Goal: Transaction & Acquisition: Purchase product/service

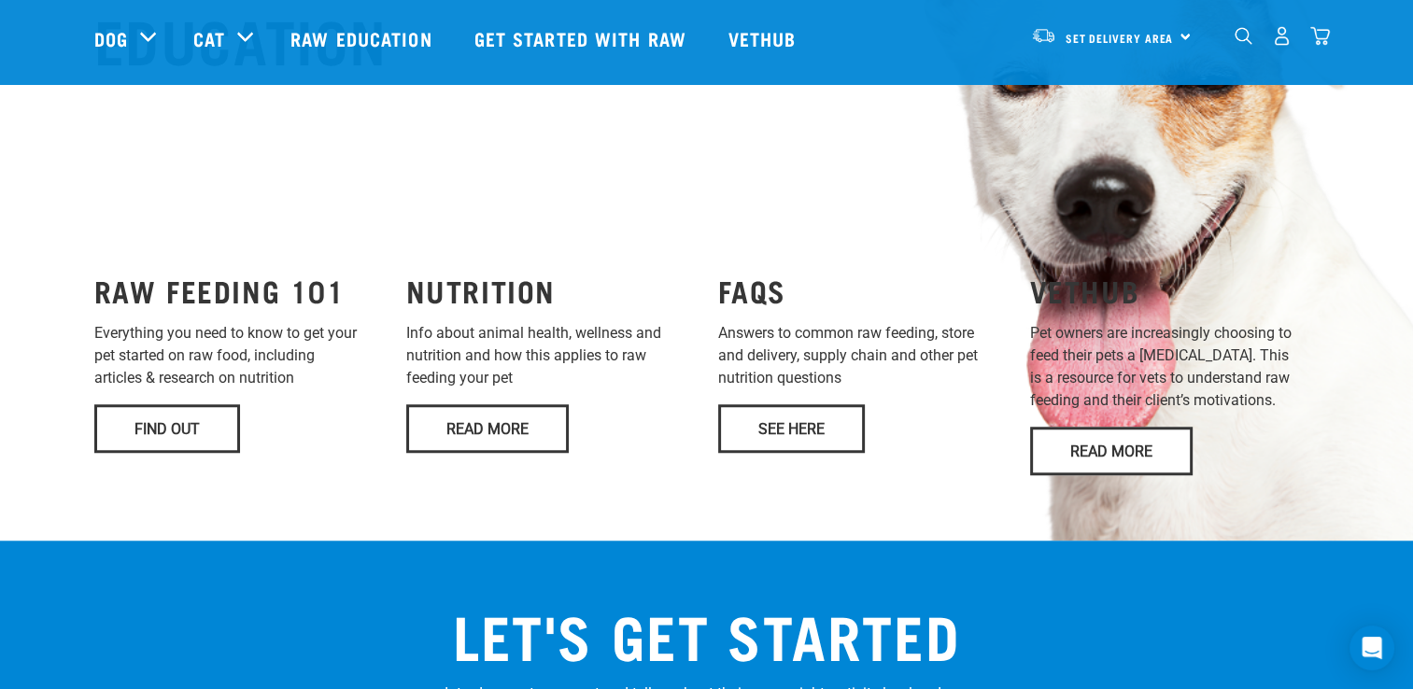
scroll to position [1401, 0]
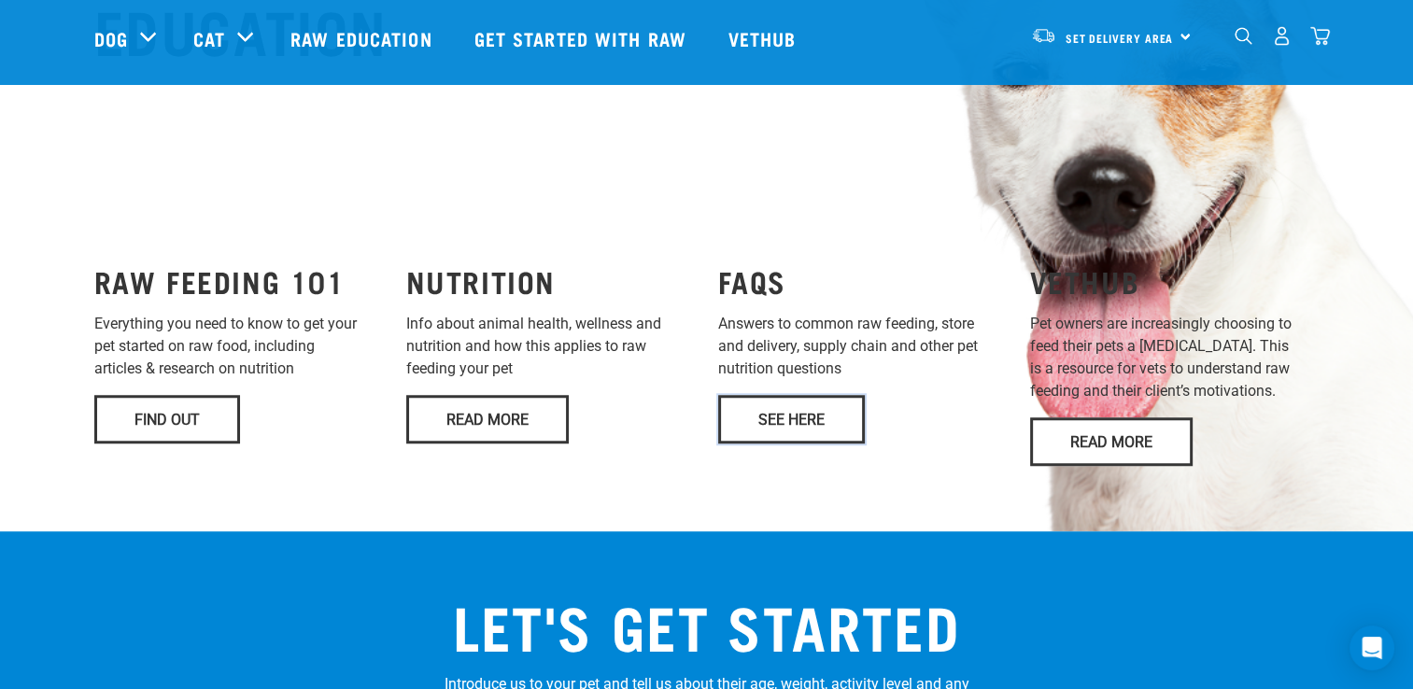
click at [784, 395] on link "See Here" at bounding box center [791, 419] width 147 height 49
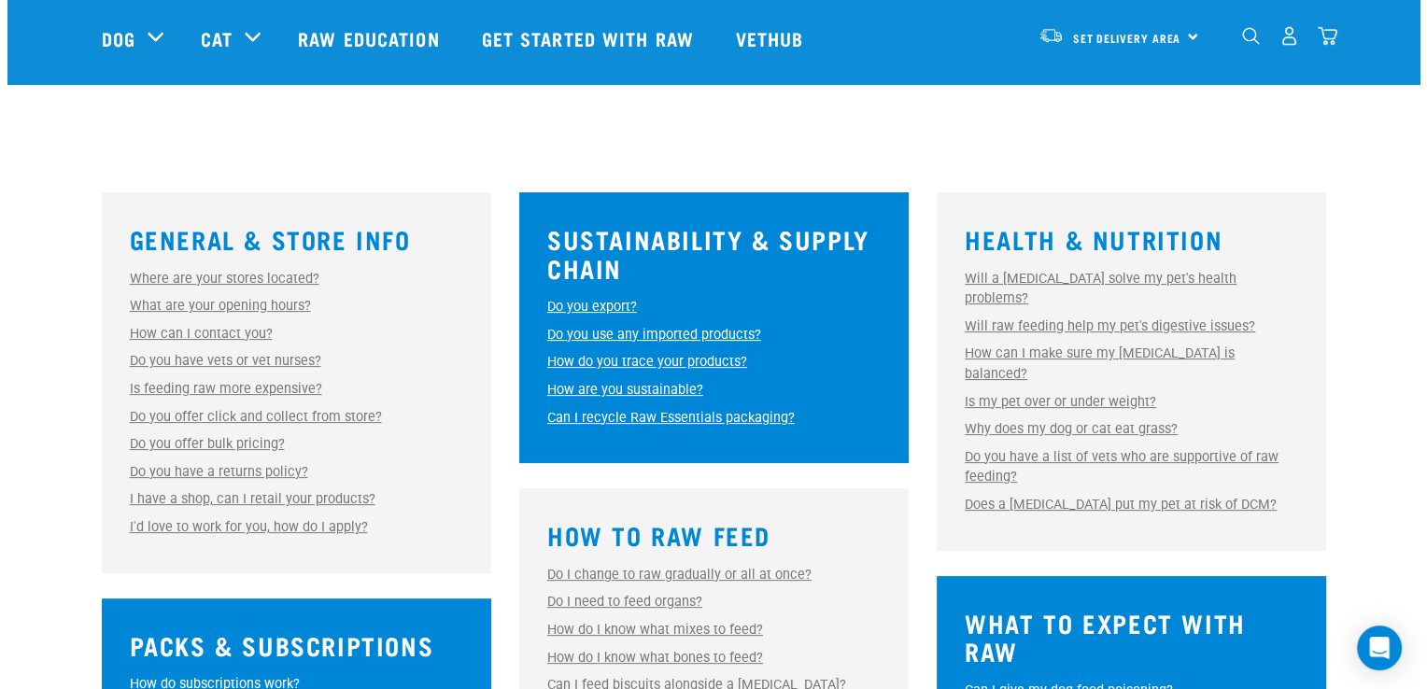
scroll to position [493, 0]
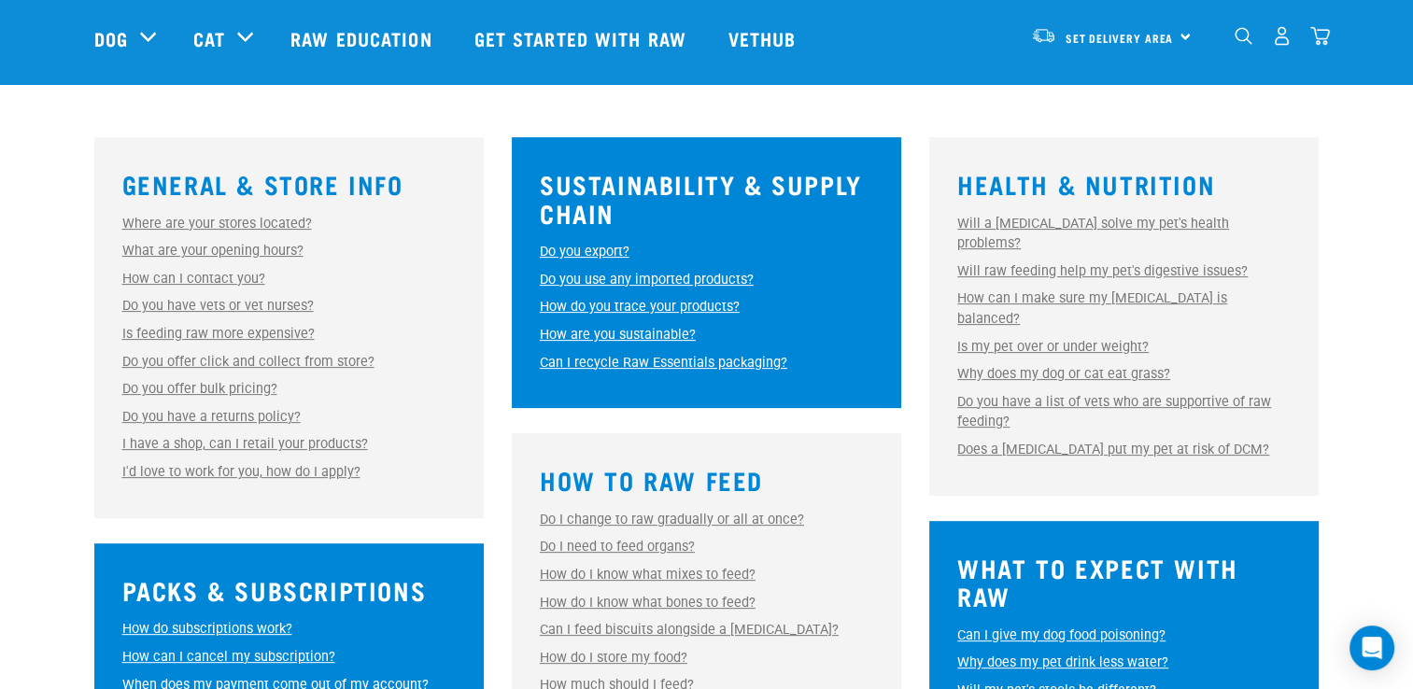
click at [649, 331] on link "How are you sustainable?" at bounding box center [618, 335] width 156 height 16
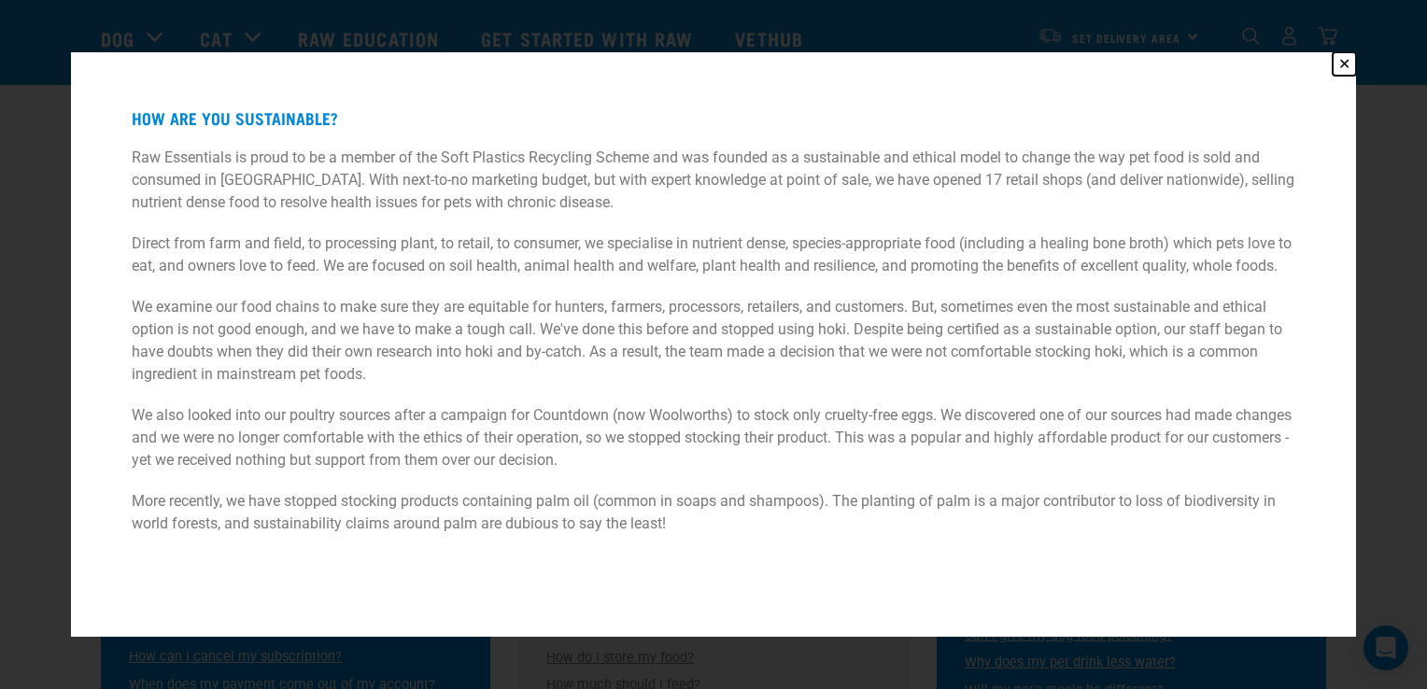
click at [1344, 52] on button "✕" at bounding box center [1343, 63] width 23 height 23
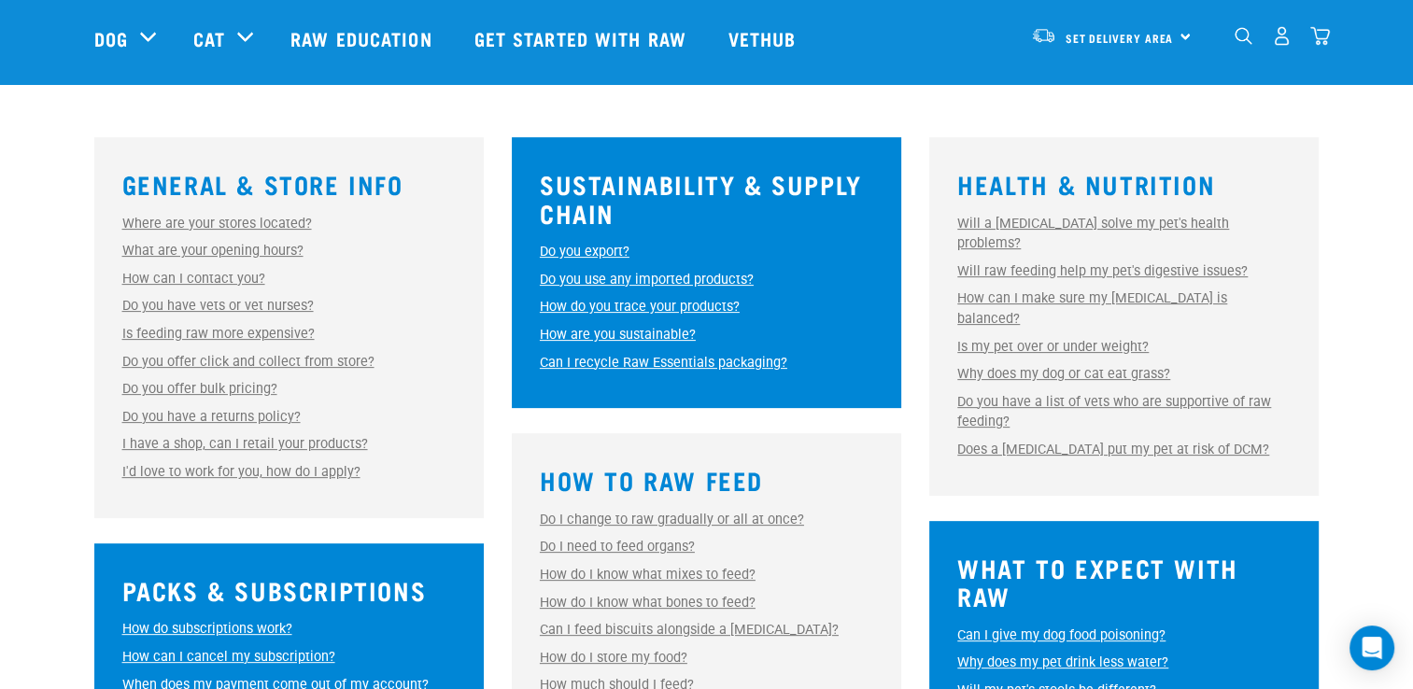
click at [654, 331] on link "How are you sustainable?" at bounding box center [618, 335] width 156 height 16
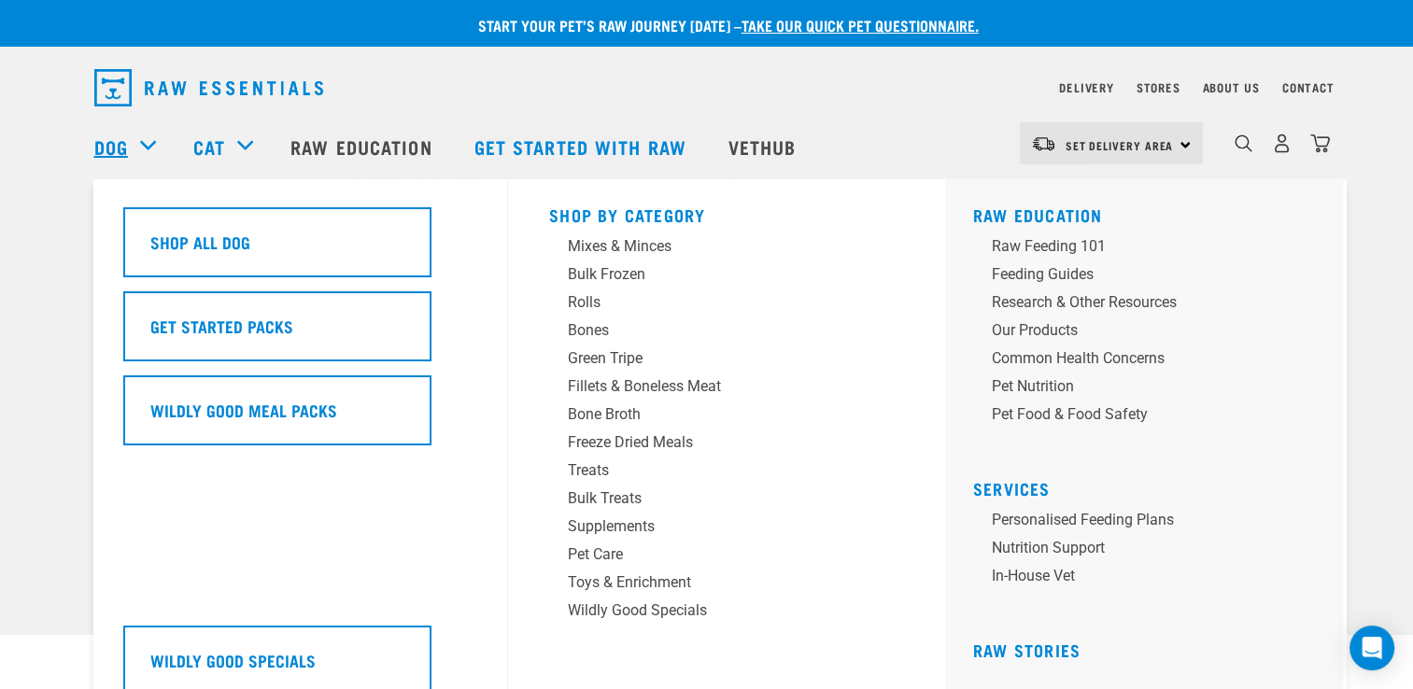
click at [109, 150] on link "Dog" at bounding box center [111, 147] width 34 height 28
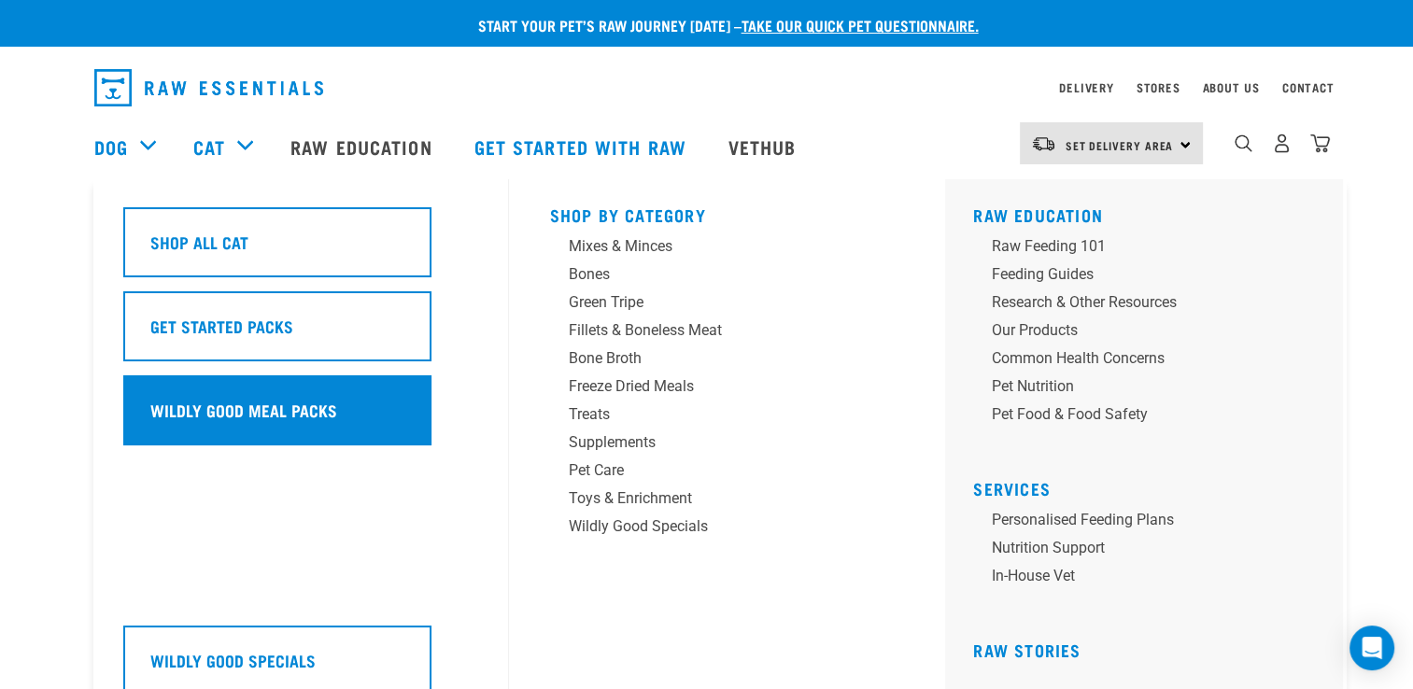
click at [261, 420] on h5 "Wildly Good Meal Packs" at bounding box center [243, 410] width 187 height 24
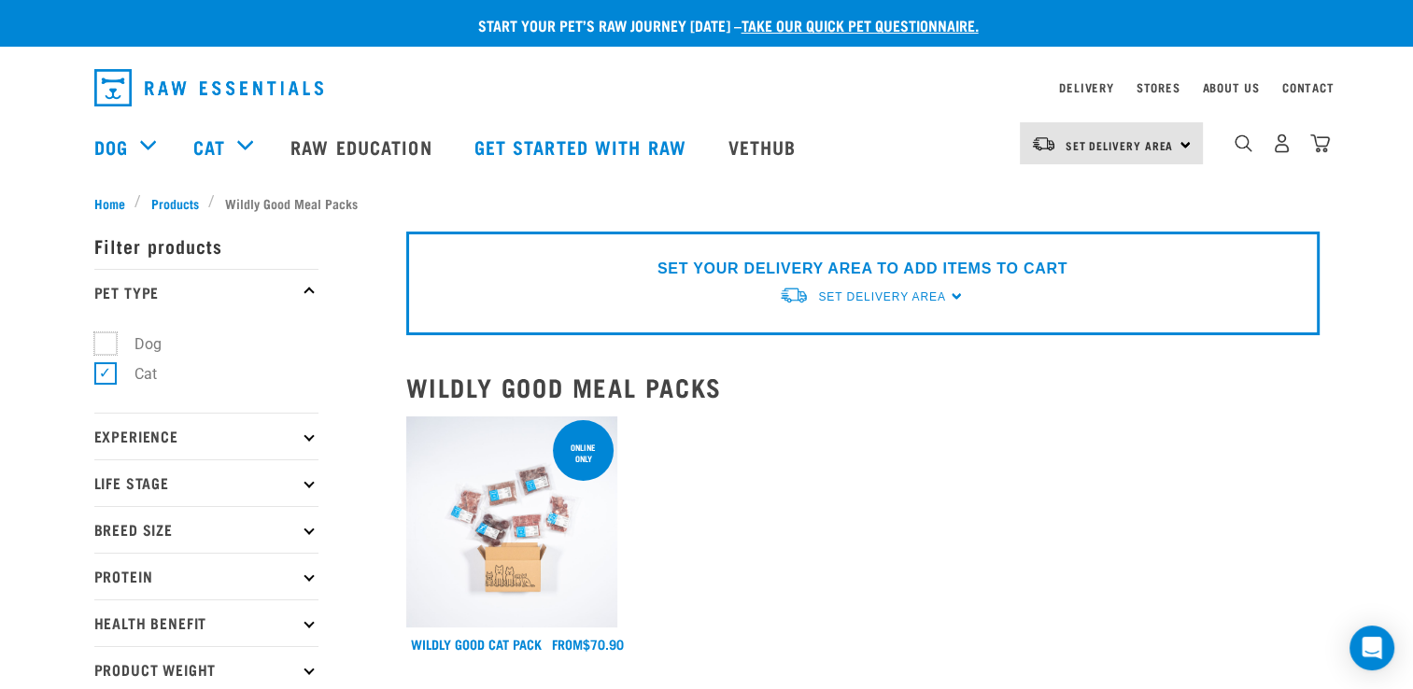
click at [105, 346] on label "Dog" at bounding box center [137, 343] width 64 height 23
click at [102, 346] on input "Dog" at bounding box center [100, 340] width 12 height 12
checkbox input "true"
click at [105, 373] on label "Cat" at bounding box center [135, 373] width 60 height 23
click at [100, 373] on input "Cat" at bounding box center [100, 371] width 12 height 12
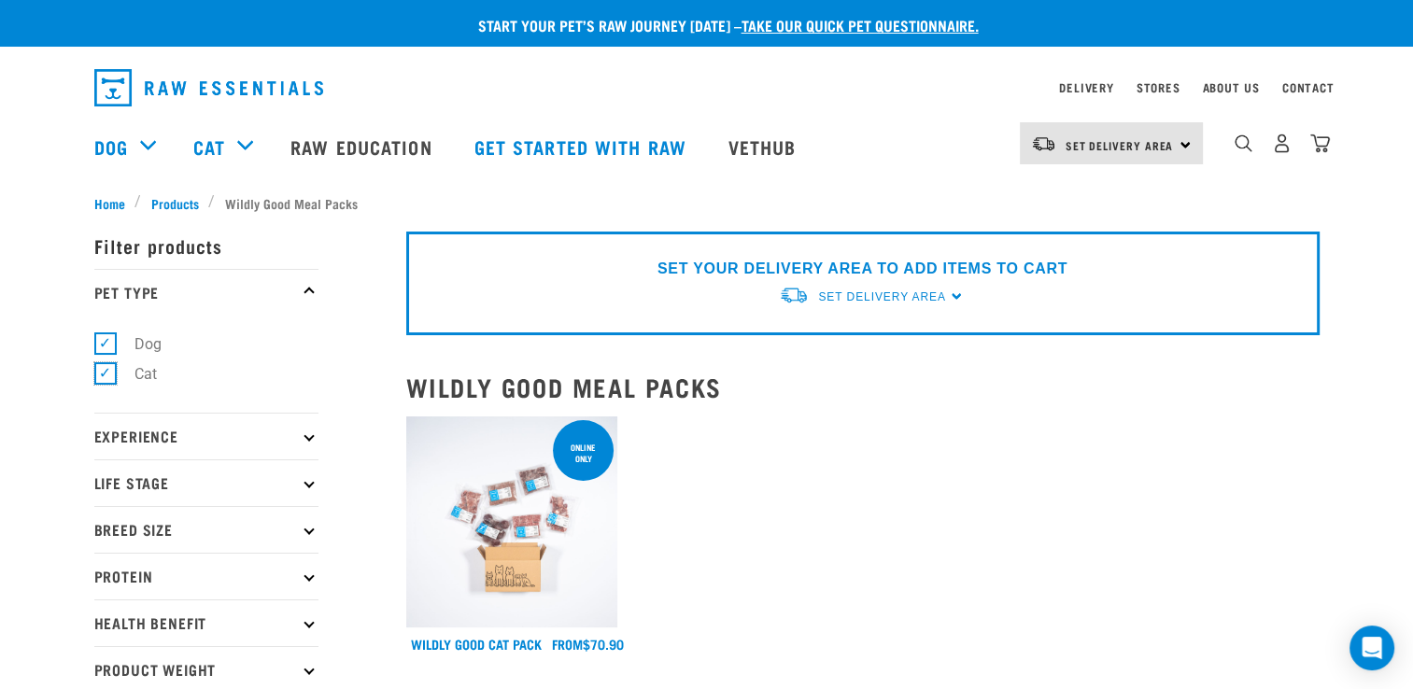
checkbox input "false"
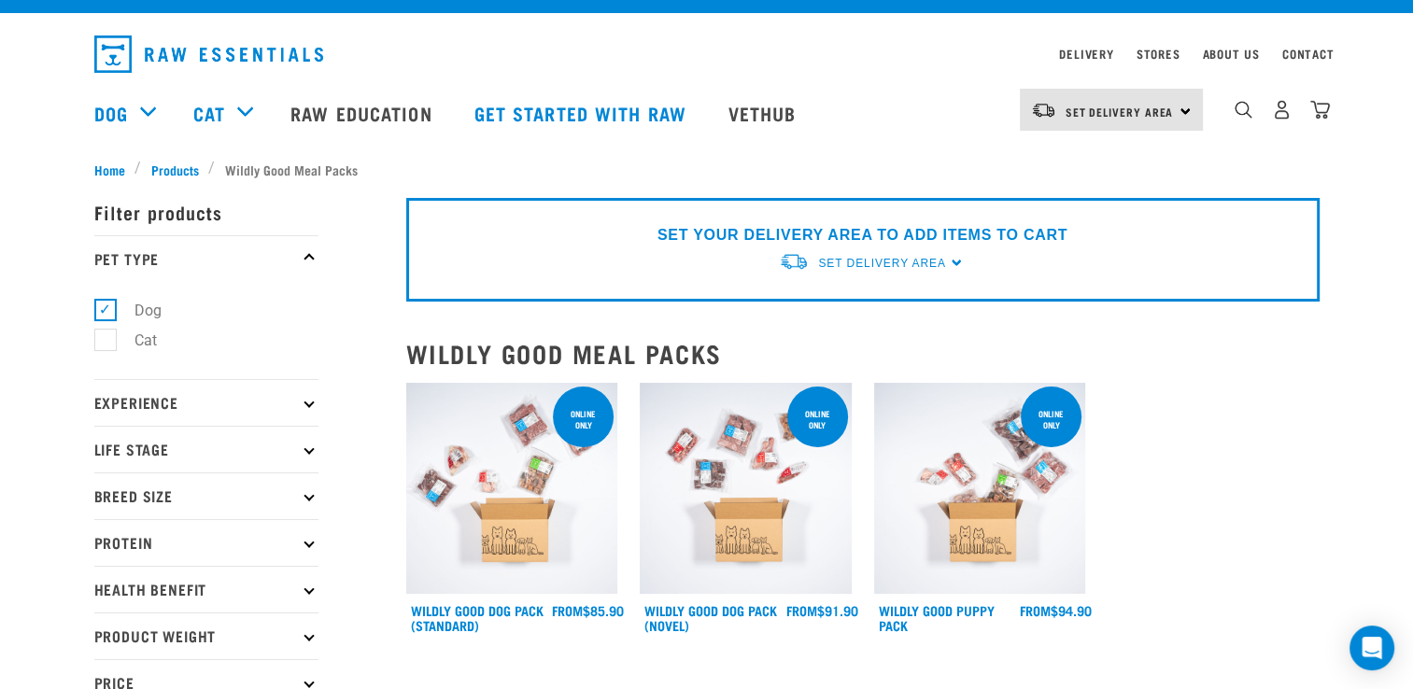
scroll to position [31, 0]
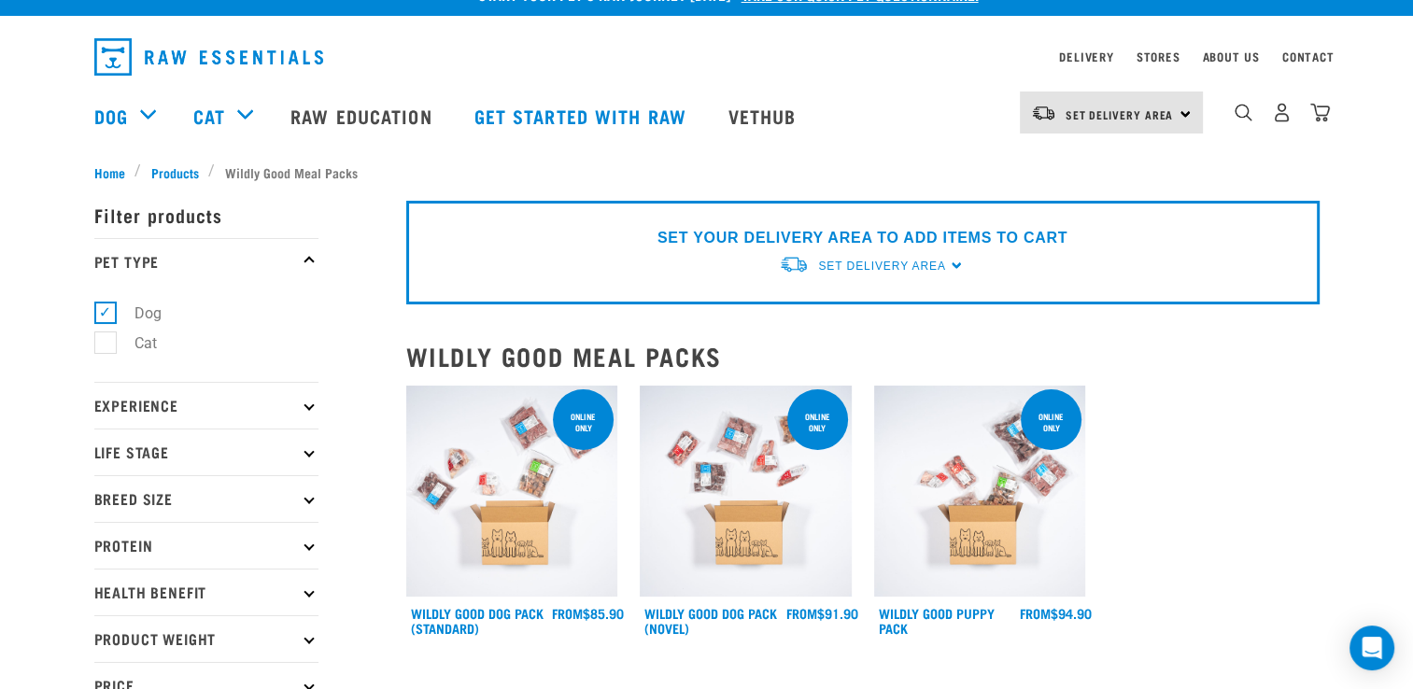
click at [486, 513] on img at bounding box center [512, 492] width 212 height 212
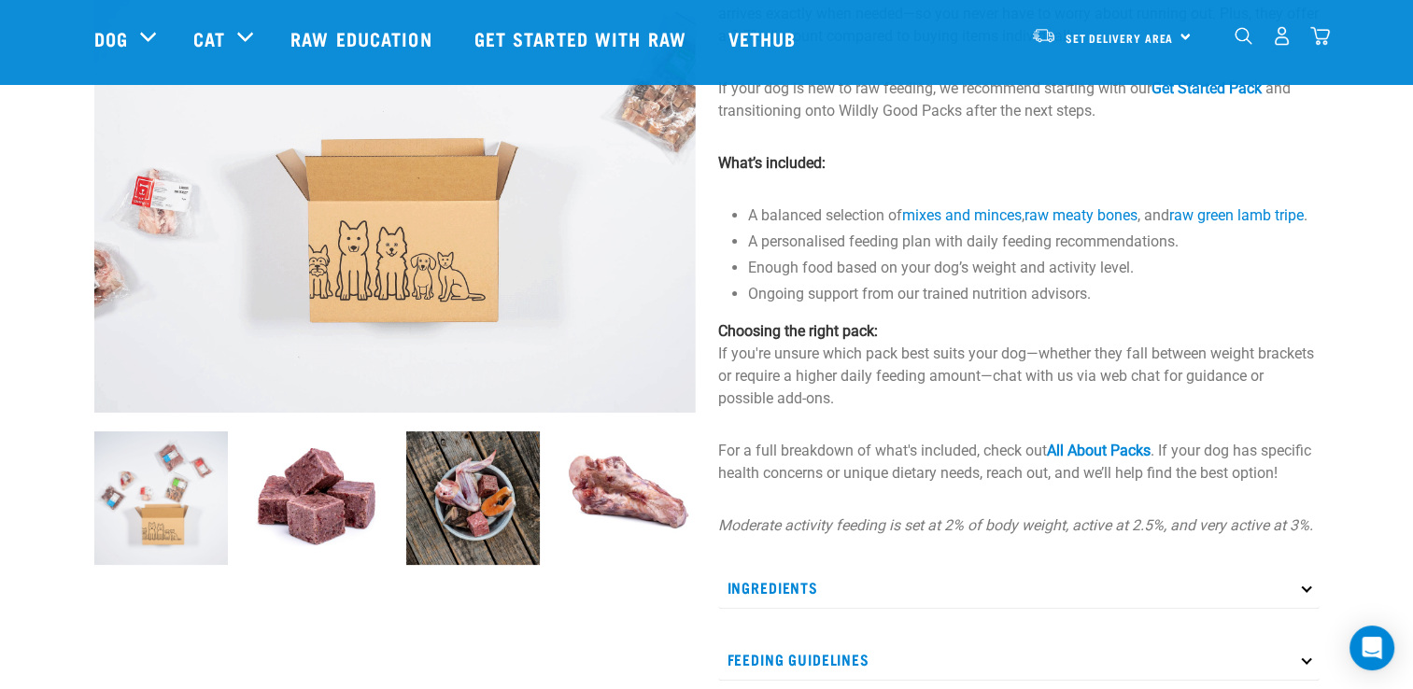
scroll to position [360, 0]
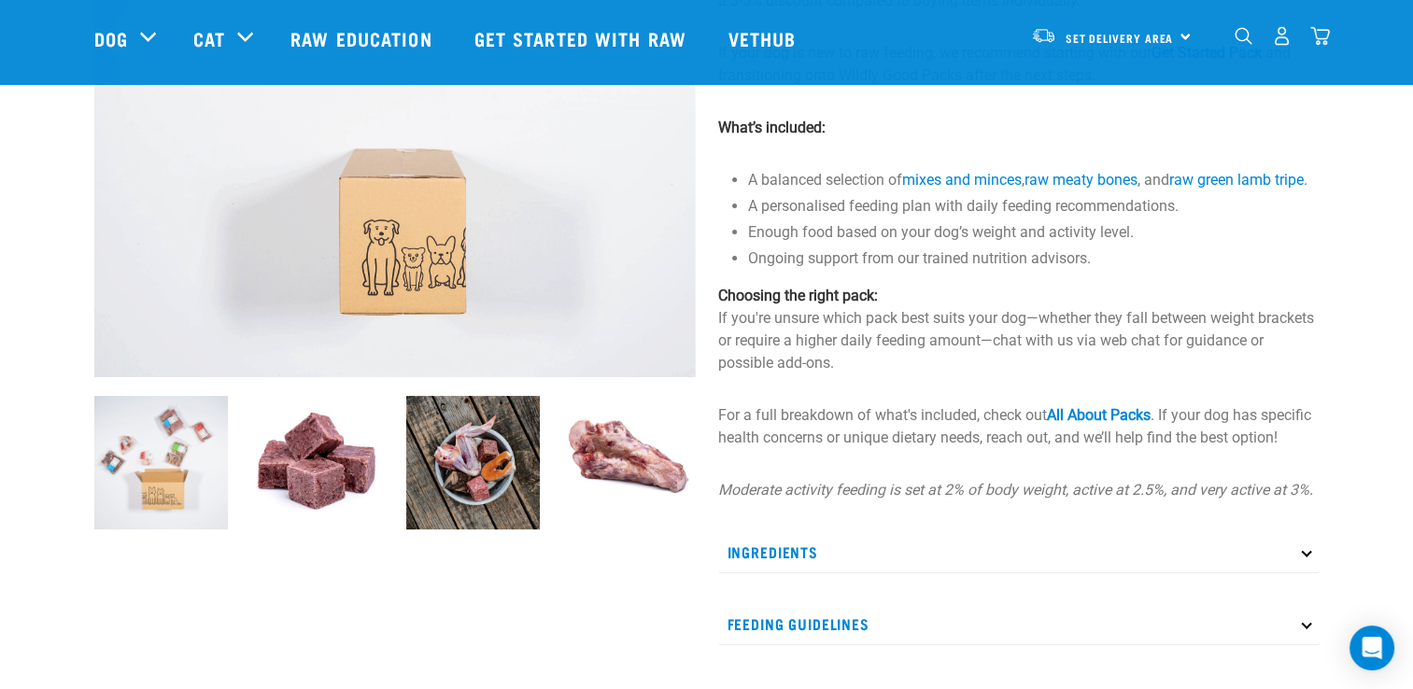
click at [489, 458] on img at bounding box center [473, 463] width 134 height 134
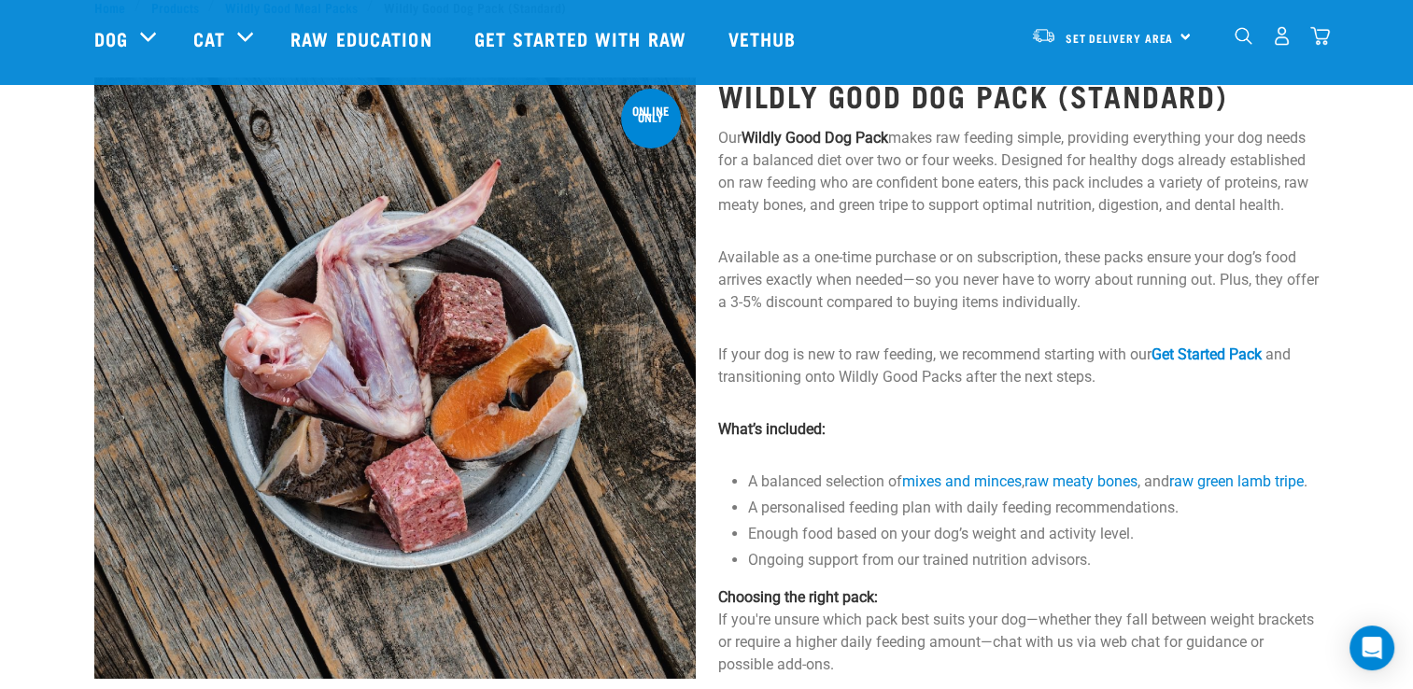
scroll to position [56, 0]
